Goal: Contribute content

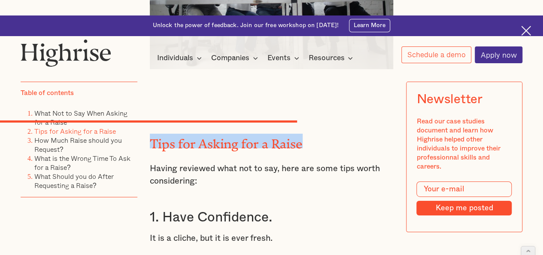
scroll to position [2939, 0]
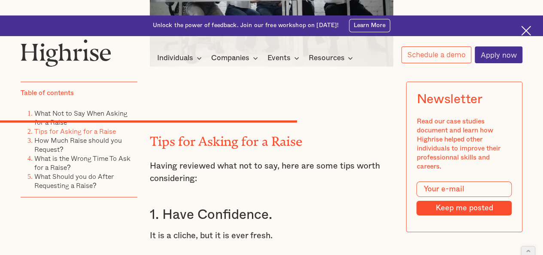
click at [163, 160] on p "Having reviewed what not to say, here are some tips worth considering:" at bounding box center [272, 172] width 244 height 25
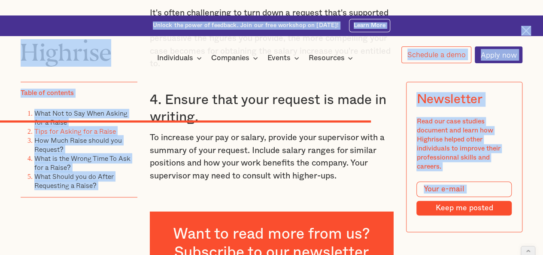
scroll to position [3582, 0]
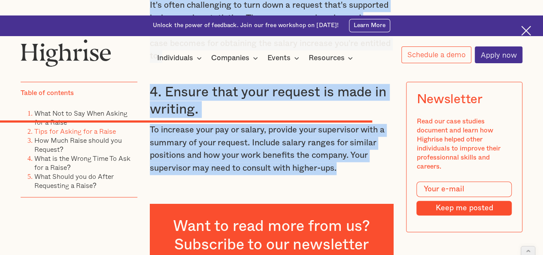
drag, startPoint x: 149, startPoint y: 87, endPoint x: 345, endPoint y: 131, distance: 200.7
copy div "Tips for Asking for a Raise Having reviewed what not to say, here are some tips…"
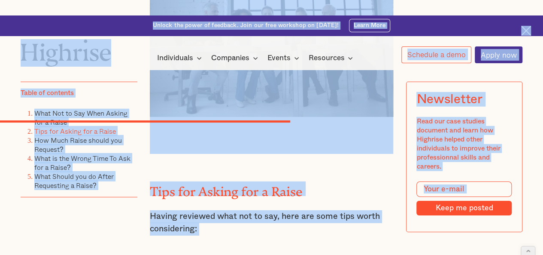
scroll to position [2880, 0]
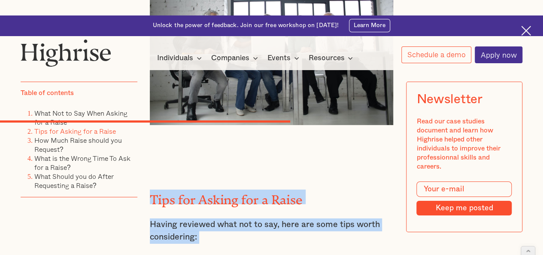
drag, startPoint x: 342, startPoint y: 128, endPoint x: 150, endPoint y: 155, distance: 194.3
copy div "Tips for Asking for a Raise Having reviewed what not to say, here are some tips…"
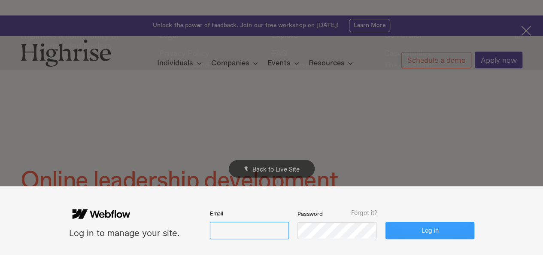
type input "[EMAIL_ADDRESS][DOMAIN_NAME]"
click at [419, 235] on button "Log in" at bounding box center [430, 230] width 89 height 17
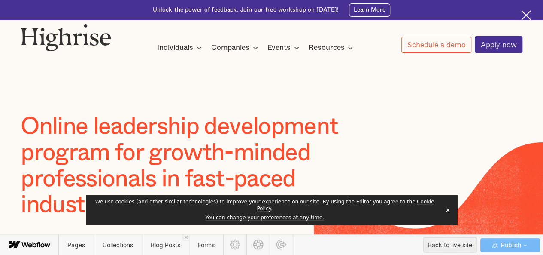
click at [448, 214] on button "✕" at bounding box center [448, 210] width 12 height 13
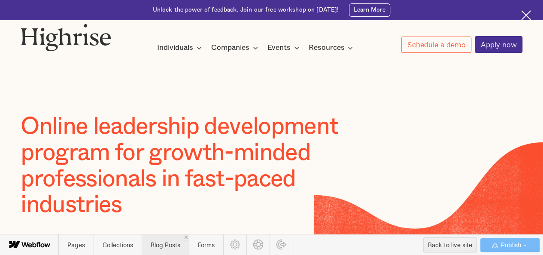
click at [172, 243] on span "Blog Posts" at bounding box center [166, 244] width 30 height 7
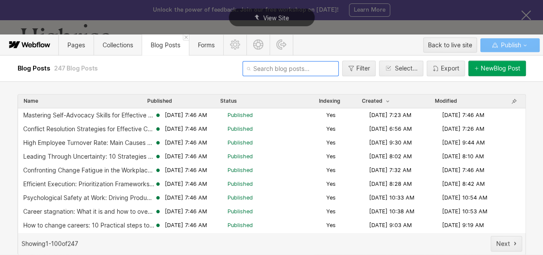
click at [269, 72] on input "text" at bounding box center [291, 68] width 96 height 15
paste input "what-is-leadership-effectiveness-how-to-develop-it"
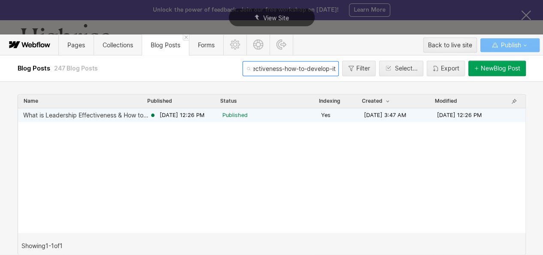
type input "what-is-leadership-effectiveness-how-to-develop-it"
click at [204, 112] on span "[DATE] 12:26 PM" at bounding box center [182, 115] width 45 height 8
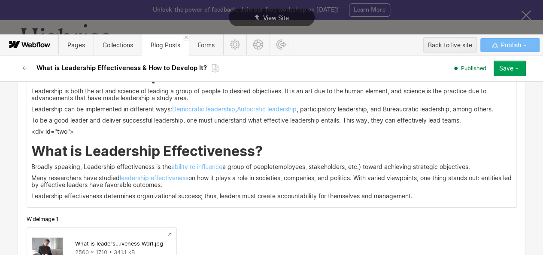
scroll to position [993, 0]
click at [263, 153] on h2 "What is Leadership Effectiveness?" at bounding box center [271, 150] width 481 height 15
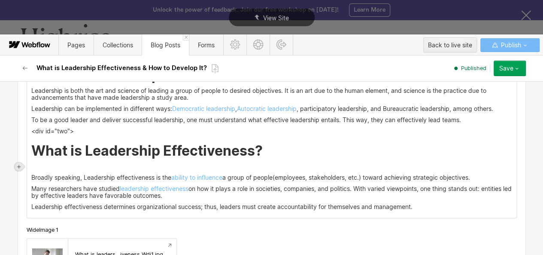
click at [16, 162] on div at bounding box center [19, 166] width 9 height 9
click at [33, 166] on div at bounding box center [35, 166] width 16 height 13
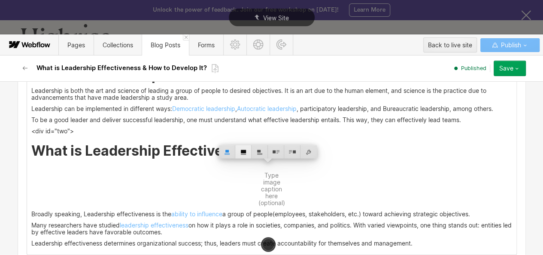
click at [243, 150] on div at bounding box center [243, 151] width 16 height 13
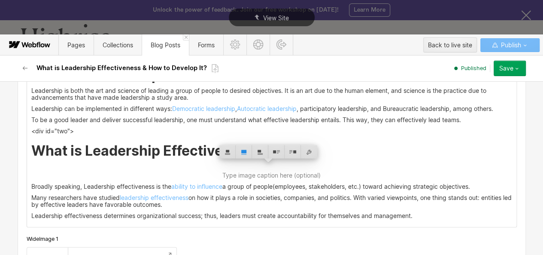
click at [46, 151] on h2 "What is Leadership Effectiveness?" at bounding box center [271, 150] width 481 height 15
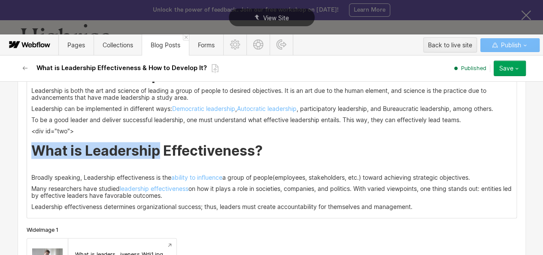
drag, startPoint x: 46, startPoint y: 151, endPoint x: 228, endPoint y: 154, distance: 182.2
click at [228, 154] on h2 "What is Leadership Effectiveness?" at bounding box center [271, 150] width 481 height 15
copy h2 "What is Leadership"
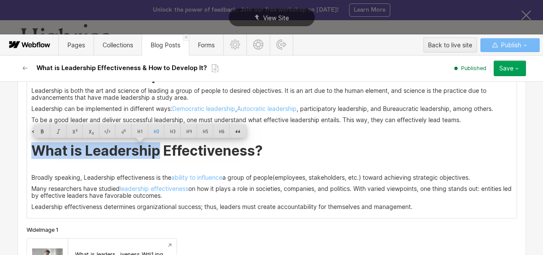
click at [272, 168] on img at bounding box center [272, 168] width 0 height 0
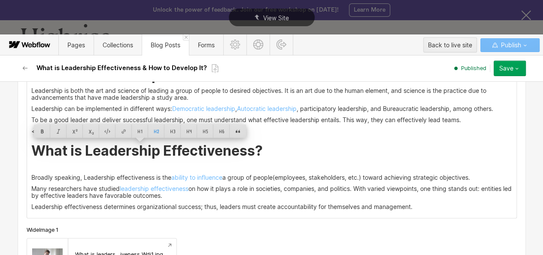
click at [272, 168] on img at bounding box center [272, 168] width 0 height 0
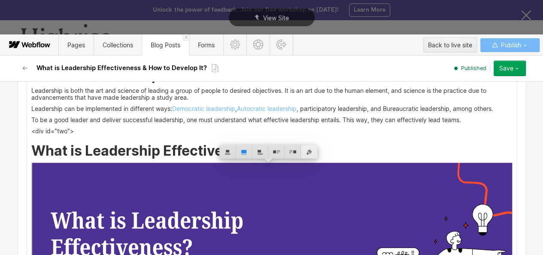
click at [309, 153] on div at bounding box center [309, 151] width 16 height 13
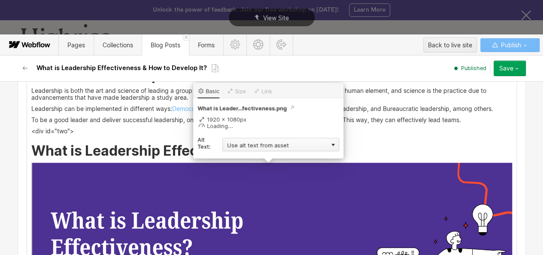
click at [269, 143] on div "Use alt text from asset" at bounding box center [281, 144] width 117 height 13
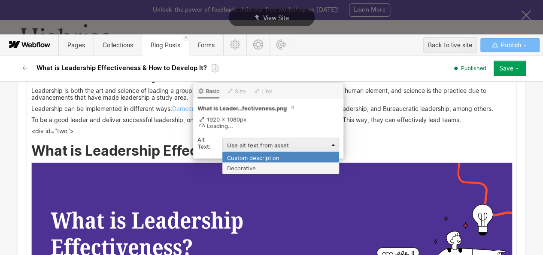
click at [254, 159] on div "Custom description" at bounding box center [281, 157] width 117 height 11
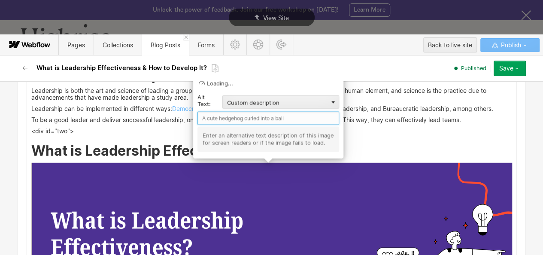
click at [237, 118] on input "text" at bounding box center [269, 118] width 142 height 13
paste input "What is Leadership Effectiveness"
type input "What is Leadership Effectiveness"
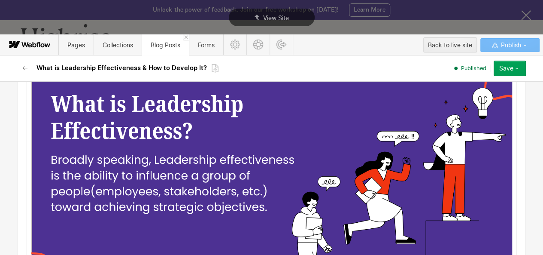
scroll to position [1109, 0]
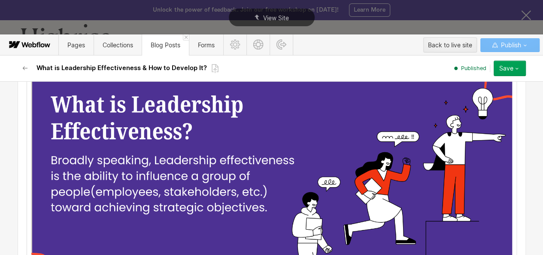
click at [504, 70] on div "Save" at bounding box center [507, 68] width 14 height 7
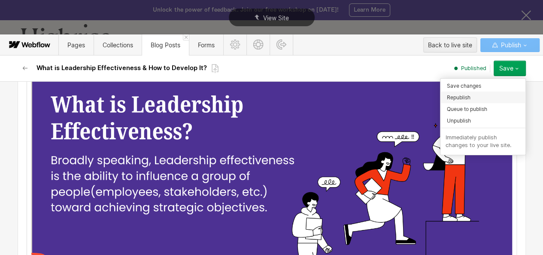
click at [467, 96] on span "Republish" at bounding box center [459, 97] width 24 height 8
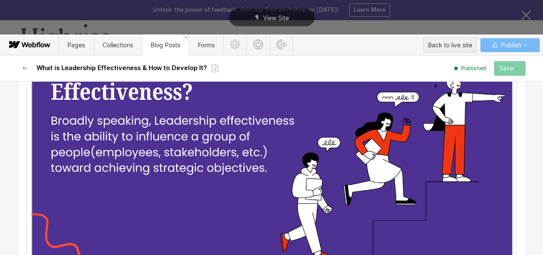
scroll to position [1150, 0]
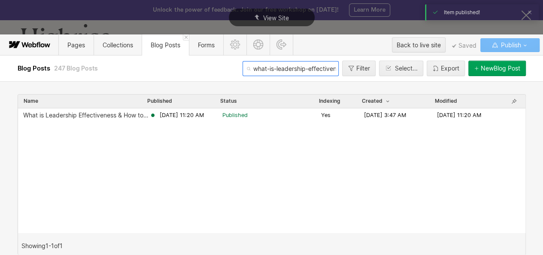
click at [286, 66] on input "what-is-leadership-effectiveness-how-to-develop-it" at bounding box center [291, 68] width 96 height 15
paste input "not-to-say-when-asking-for-a-raise"
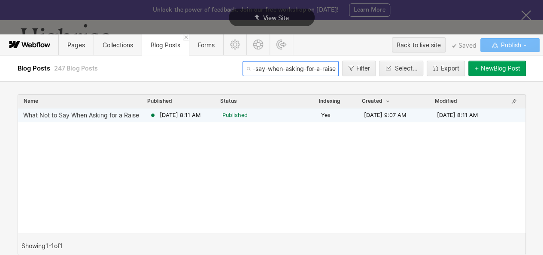
type input "what-not-to-say-when-asking-for-a-raise"
click at [217, 112] on div "[DATE] 8:11 AM" at bounding box center [186, 115] width 73 height 8
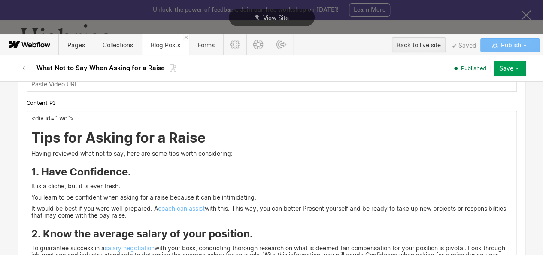
scroll to position [1908, 0]
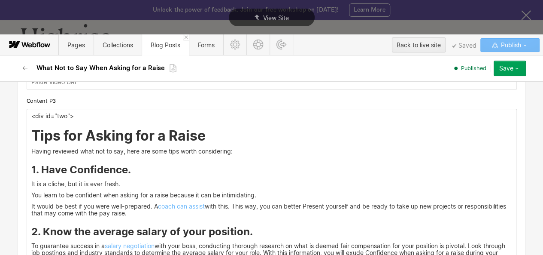
click at [233, 154] on div "<div id="two"> Tips for Asking for a Raise Having reviewed what not to say, her…" at bounding box center [272, 240] width 490 height 263
click at [233, 153] on p "Having reviewed what not to say, here are some tips worth considering:" at bounding box center [271, 151] width 481 height 7
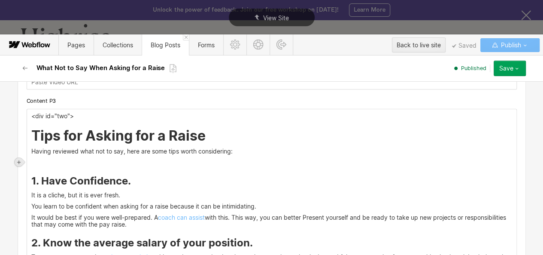
click at [20, 162] on icon at bounding box center [18, 161] width 3 height 3
click at [34, 162] on div at bounding box center [35, 161] width 16 height 13
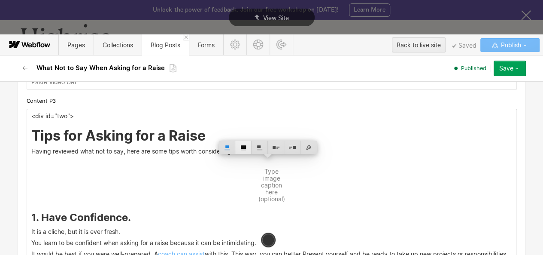
click at [243, 149] on div at bounding box center [243, 146] width 16 height 13
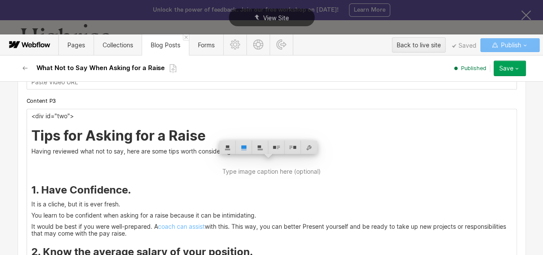
scroll to position [1980, 0]
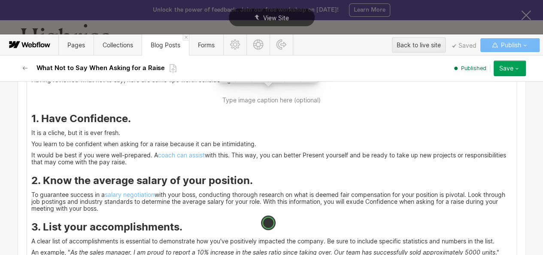
click at [43, 72] on h2 "Tips for Asking for a Raise" at bounding box center [271, 64] width 481 height 15
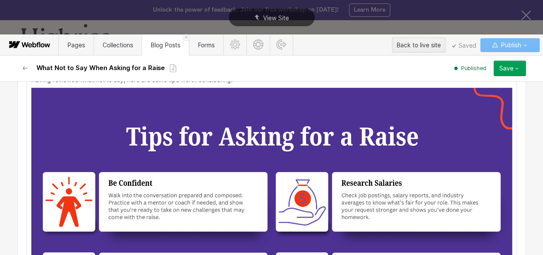
scroll to position [1914, 0]
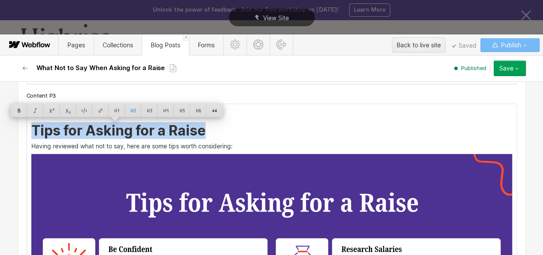
drag, startPoint x: 43, startPoint y: 132, endPoint x: 167, endPoint y: 129, distance: 123.8
click at [167, 129] on h2 "Tips for Asking for a Raise" at bounding box center [271, 130] width 481 height 15
copy h2 "Tips for Asking for a Raise"
click at [207, 144] on p "Having reviewed what not to say, here are some tips worth considering:" at bounding box center [271, 146] width 481 height 7
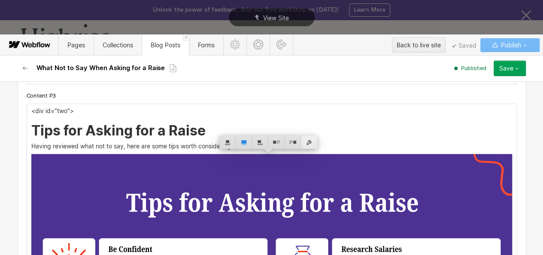
click at [307, 144] on div at bounding box center [309, 141] width 16 height 13
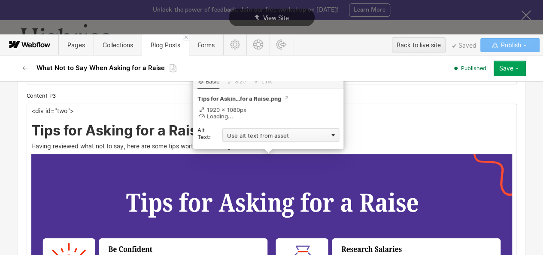
click at [281, 128] on div "Use alt text from asset" at bounding box center [281, 134] width 117 height 13
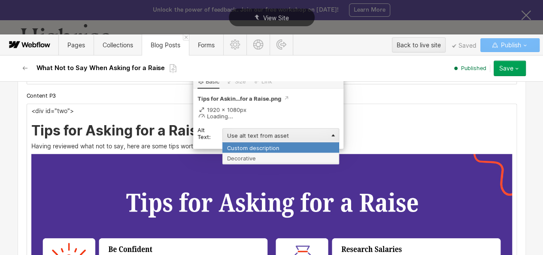
click at [256, 147] on div "Custom description" at bounding box center [281, 147] width 117 height 11
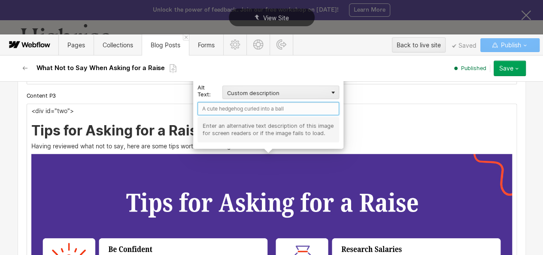
click at [222, 108] on input "text" at bounding box center [269, 108] width 142 height 13
paste input "Tips for Asking for a Raise"
type input "Tips for Asking for a Raise"
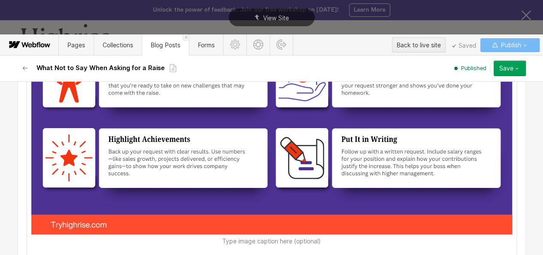
scroll to position [2105, 0]
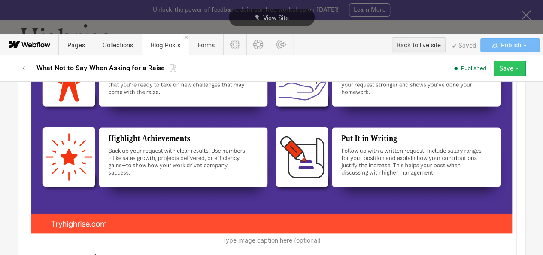
click at [512, 73] on button "Save" at bounding box center [510, 68] width 32 height 15
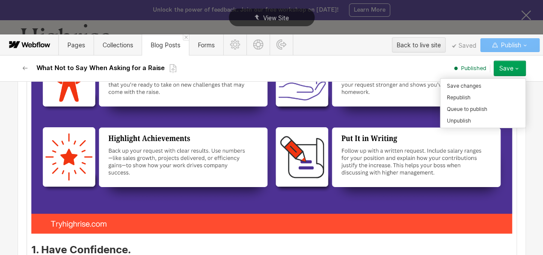
scroll to position [2096, 0]
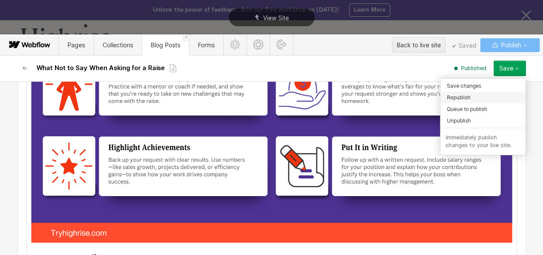
click at [471, 96] on div "Republish" at bounding box center [483, 98] width 85 height 12
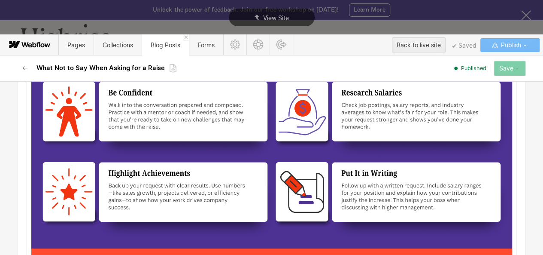
scroll to position [2059, 0]
